Goal: Information Seeking & Learning: Learn about a topic

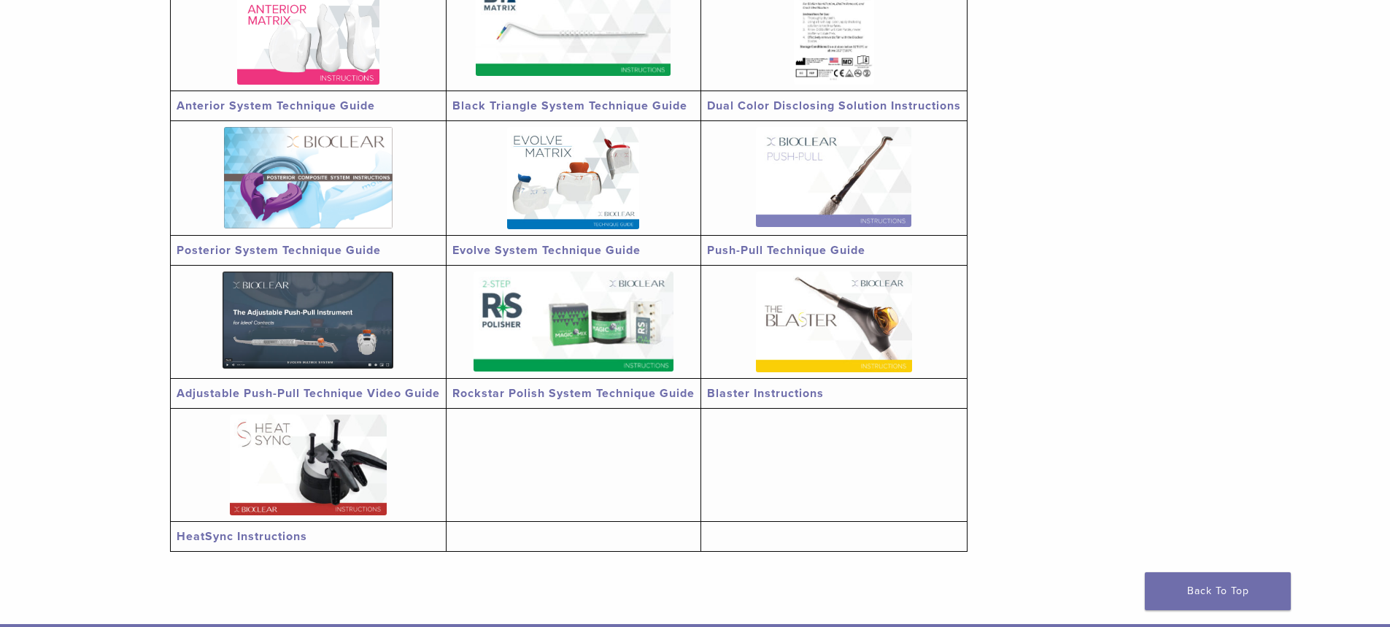
scroll to position [365, 0]
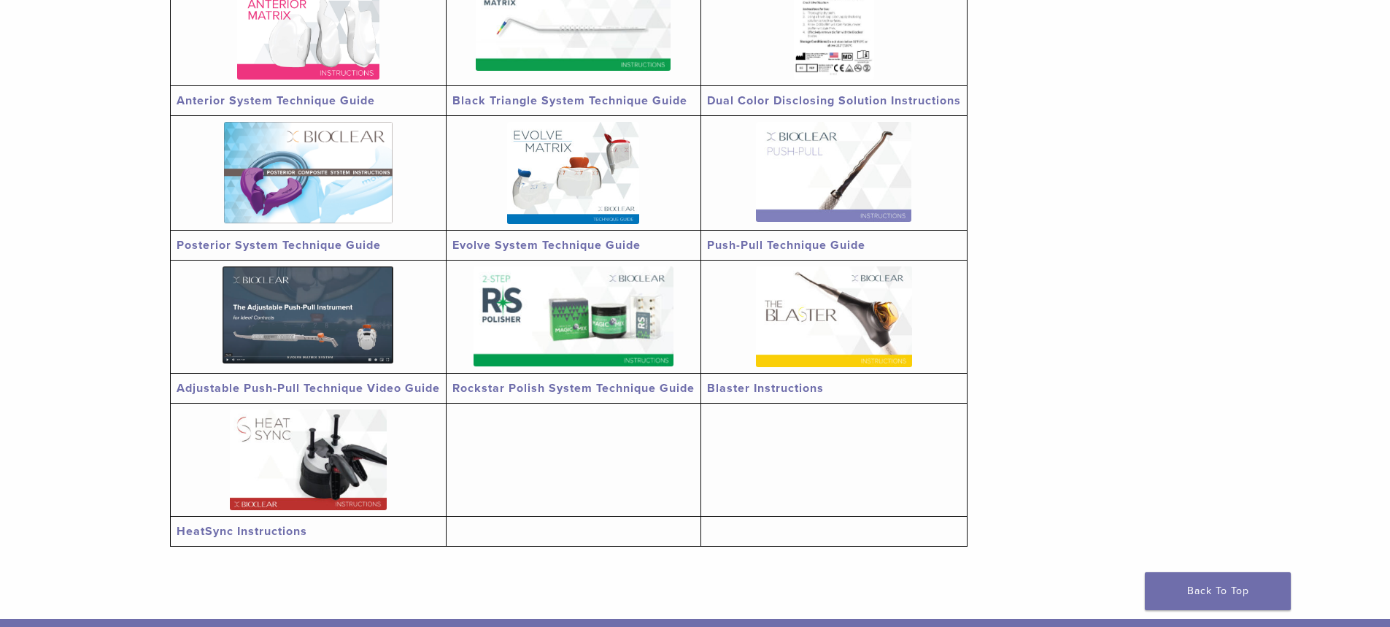
click at [746, 244] on link "Push-Pull Technique Guide" at bounding box center [786, 245] width 158 height 15
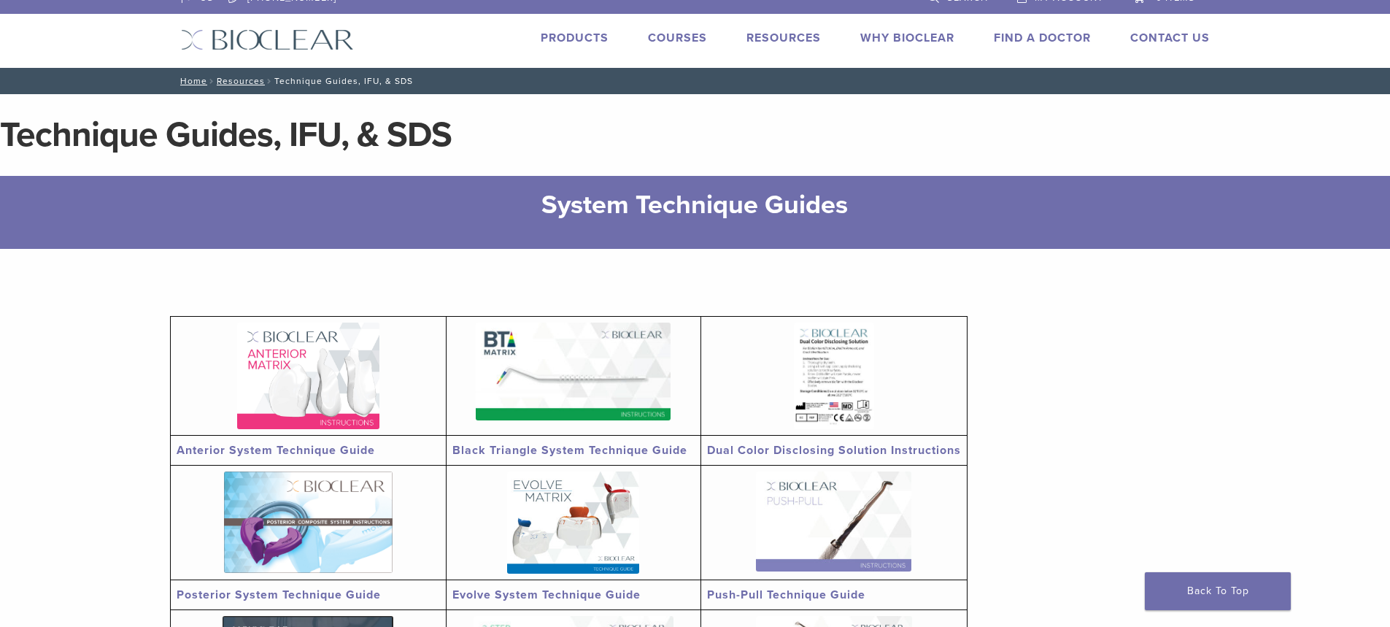
scroll to position [0, 0]
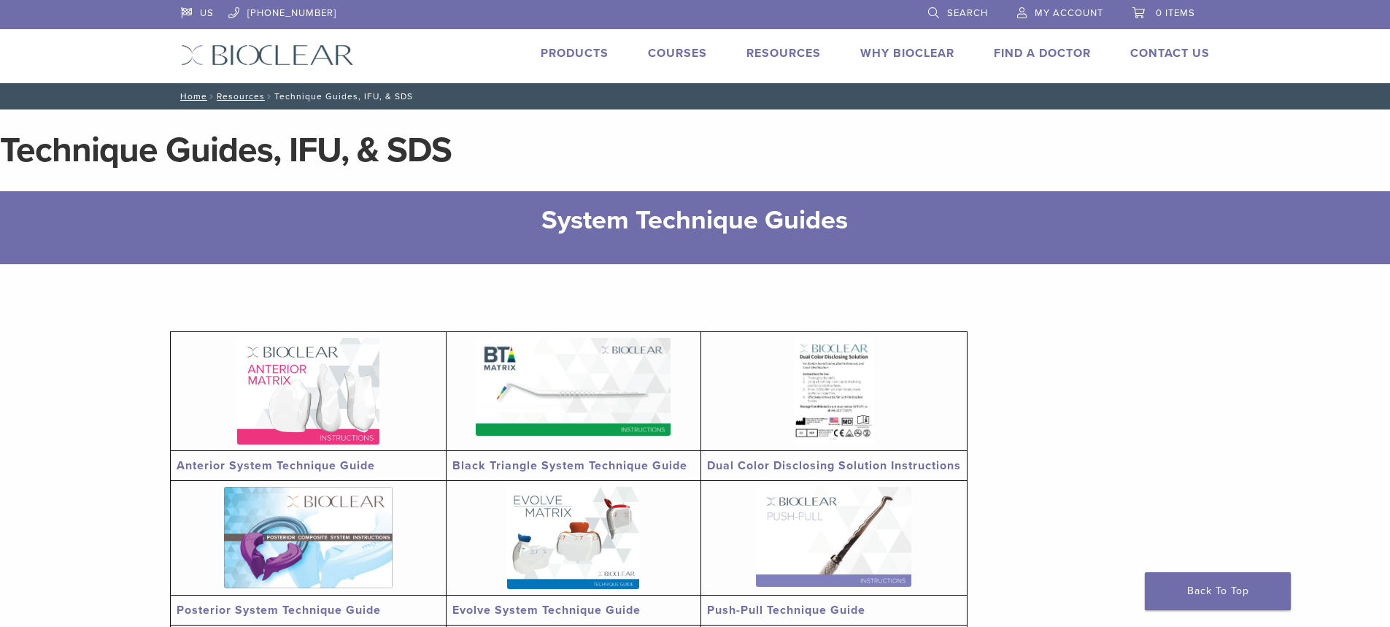
click at [900, 47] on link "Why Bioclear" at bounding box center [907, 53] width 94 height 15
click at [667, 53] on link "Courses" at bounding box center [677, 53] width 59 height 15
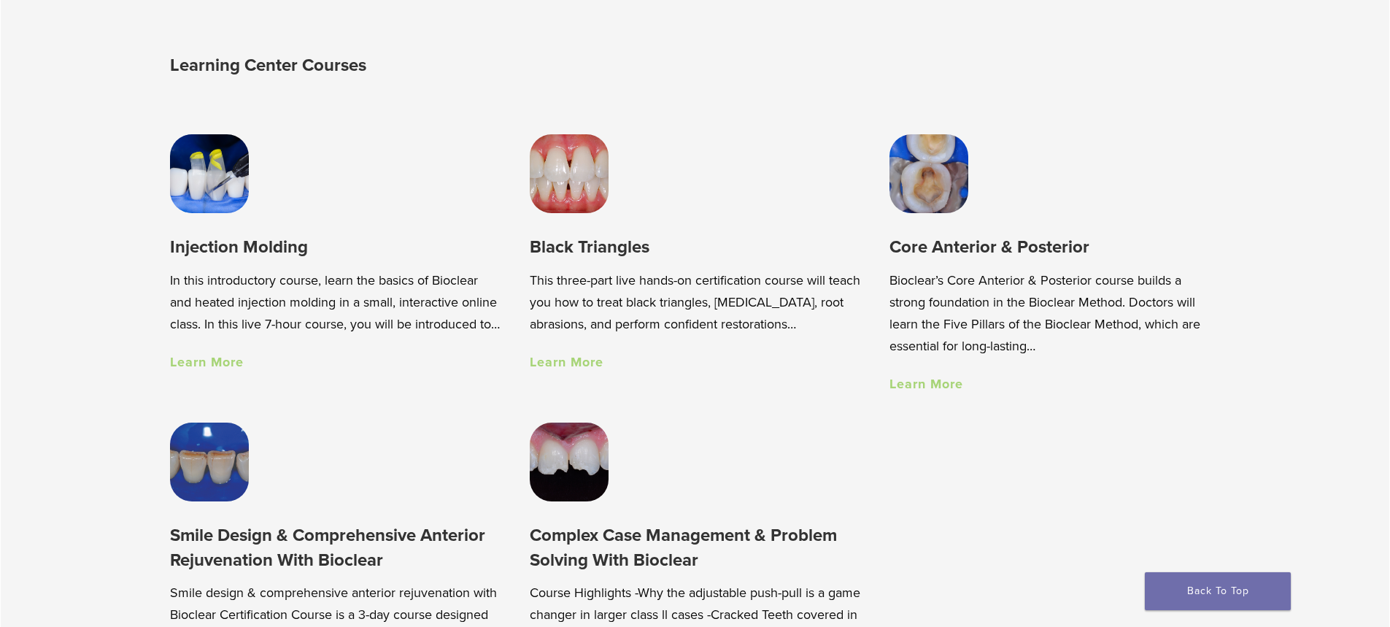
scroll to position [1094, 0]
